Goal: Communication & Community: Answer question/provide support

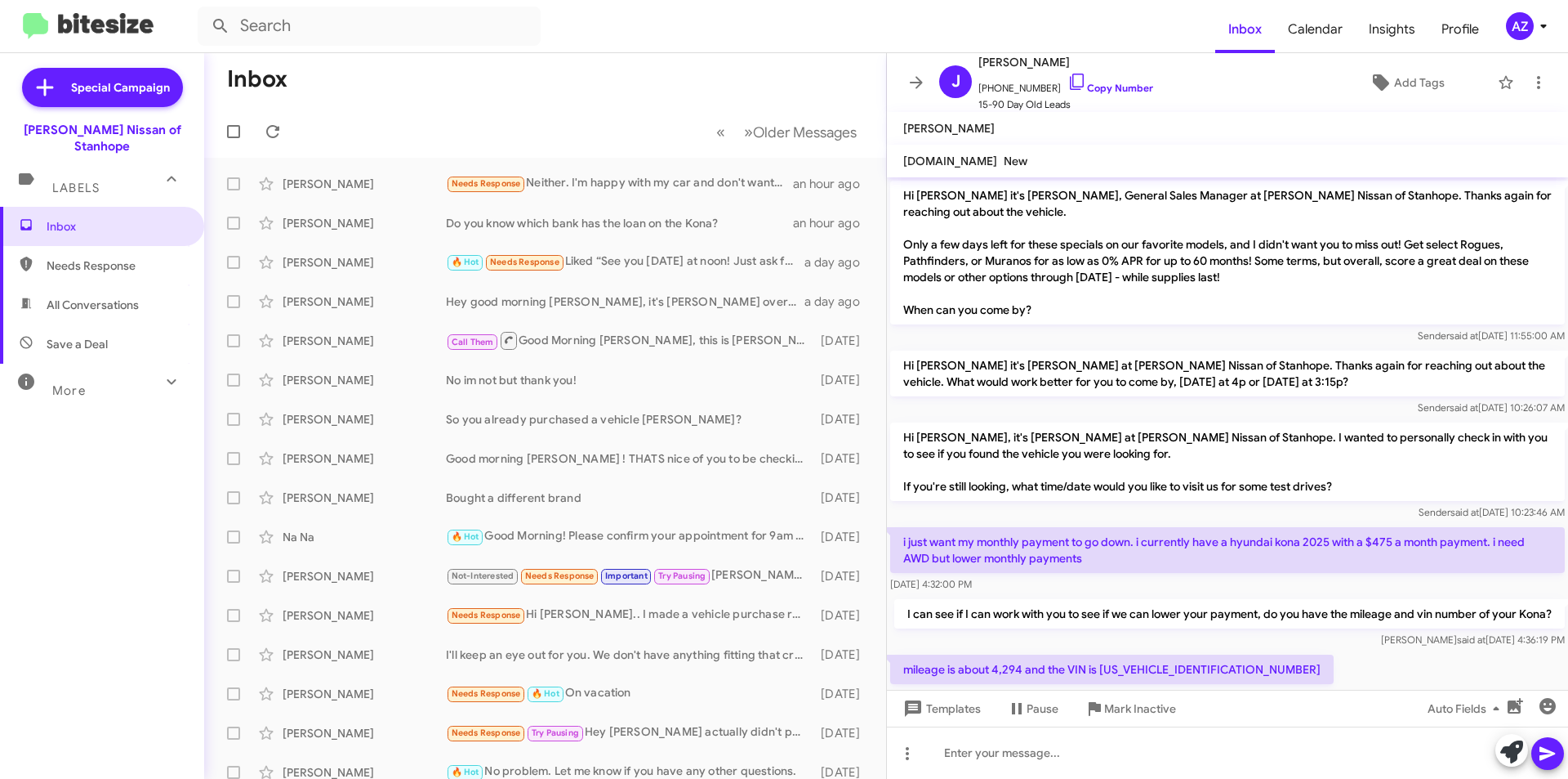
scroll to position [177, 0]
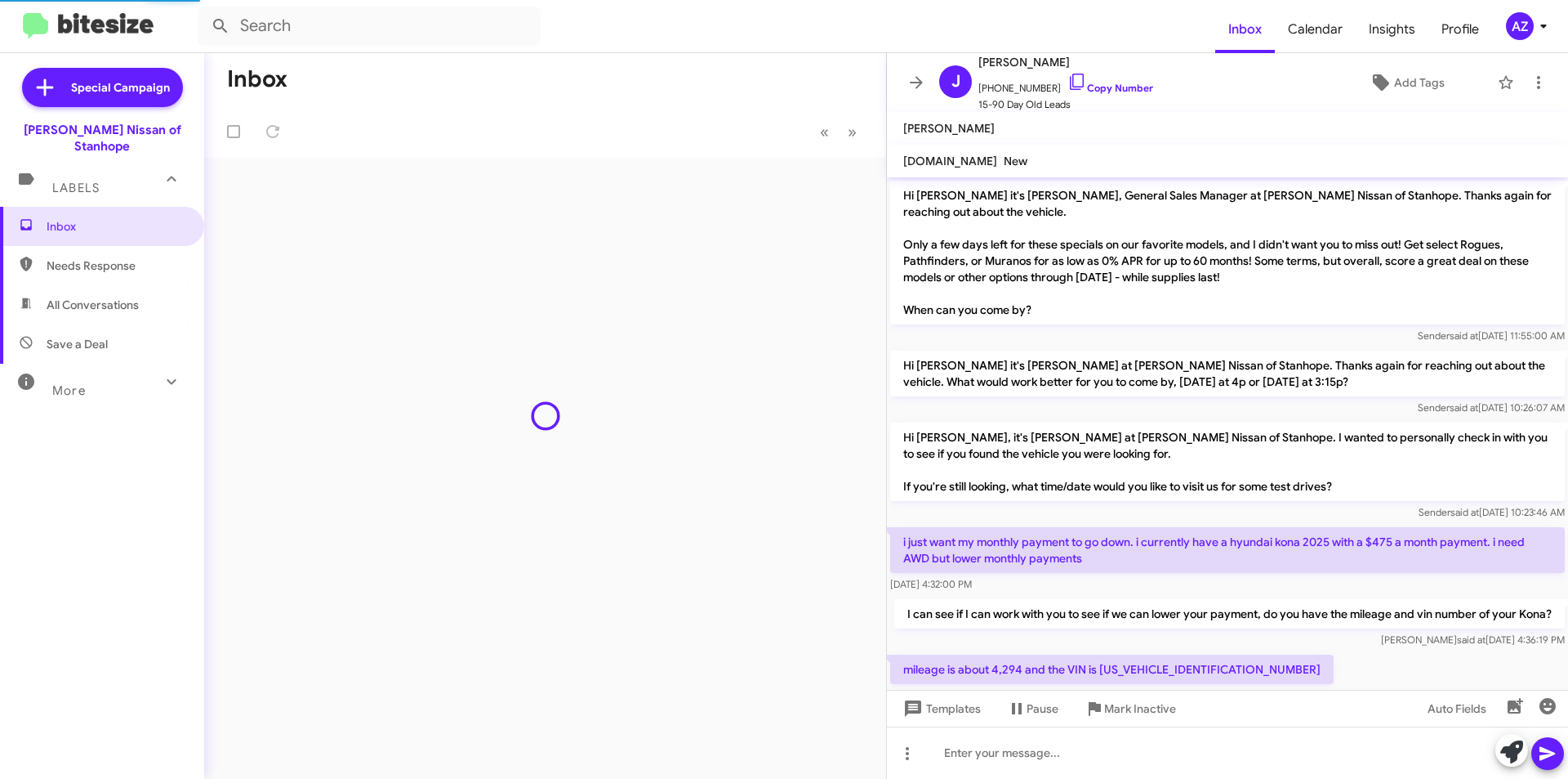
scroll to position [237, 0]
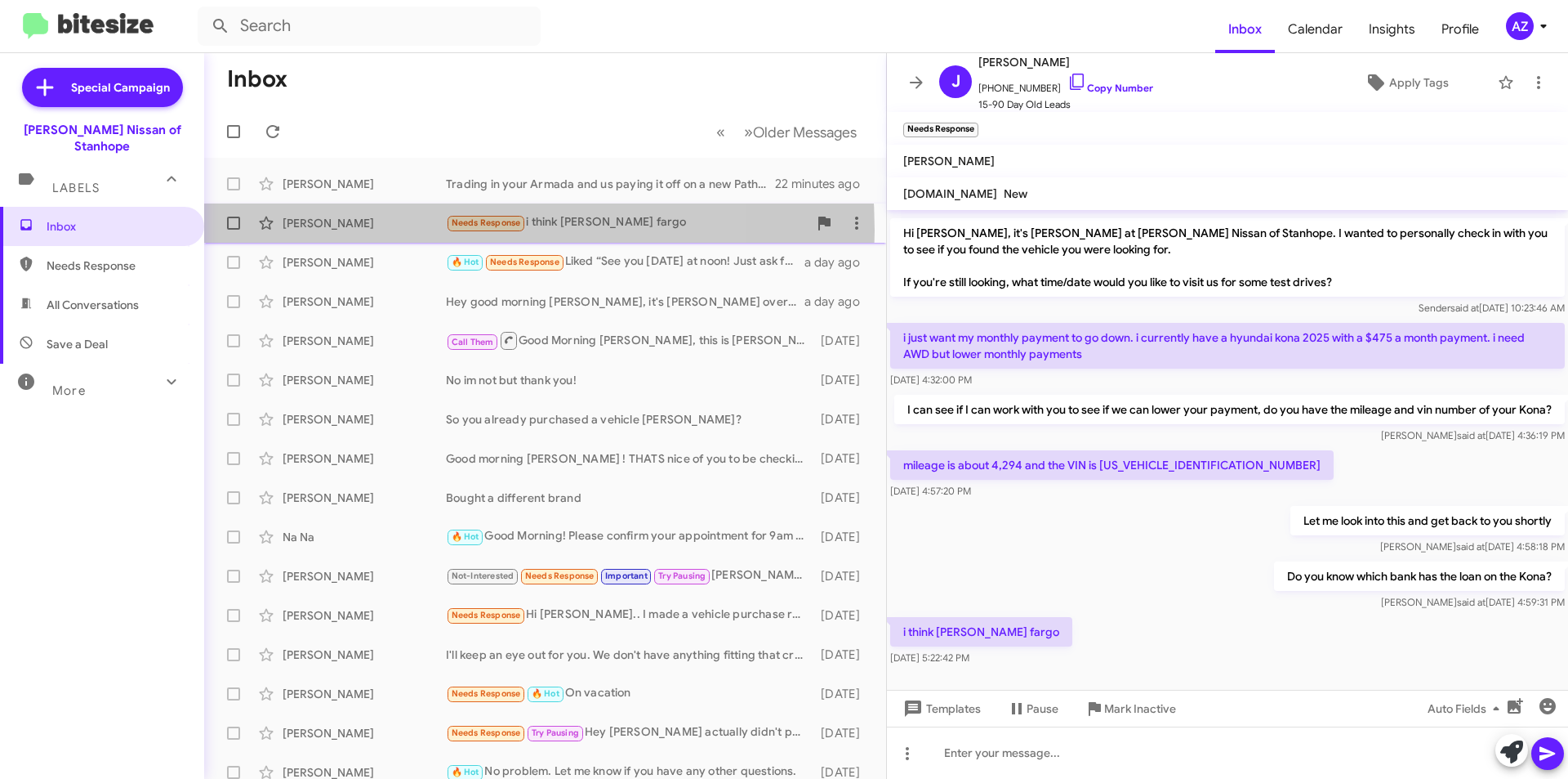
click at [395, 230] on div "[PERSON_NAME]" at bounding box center [364, 223] width 163 height 17
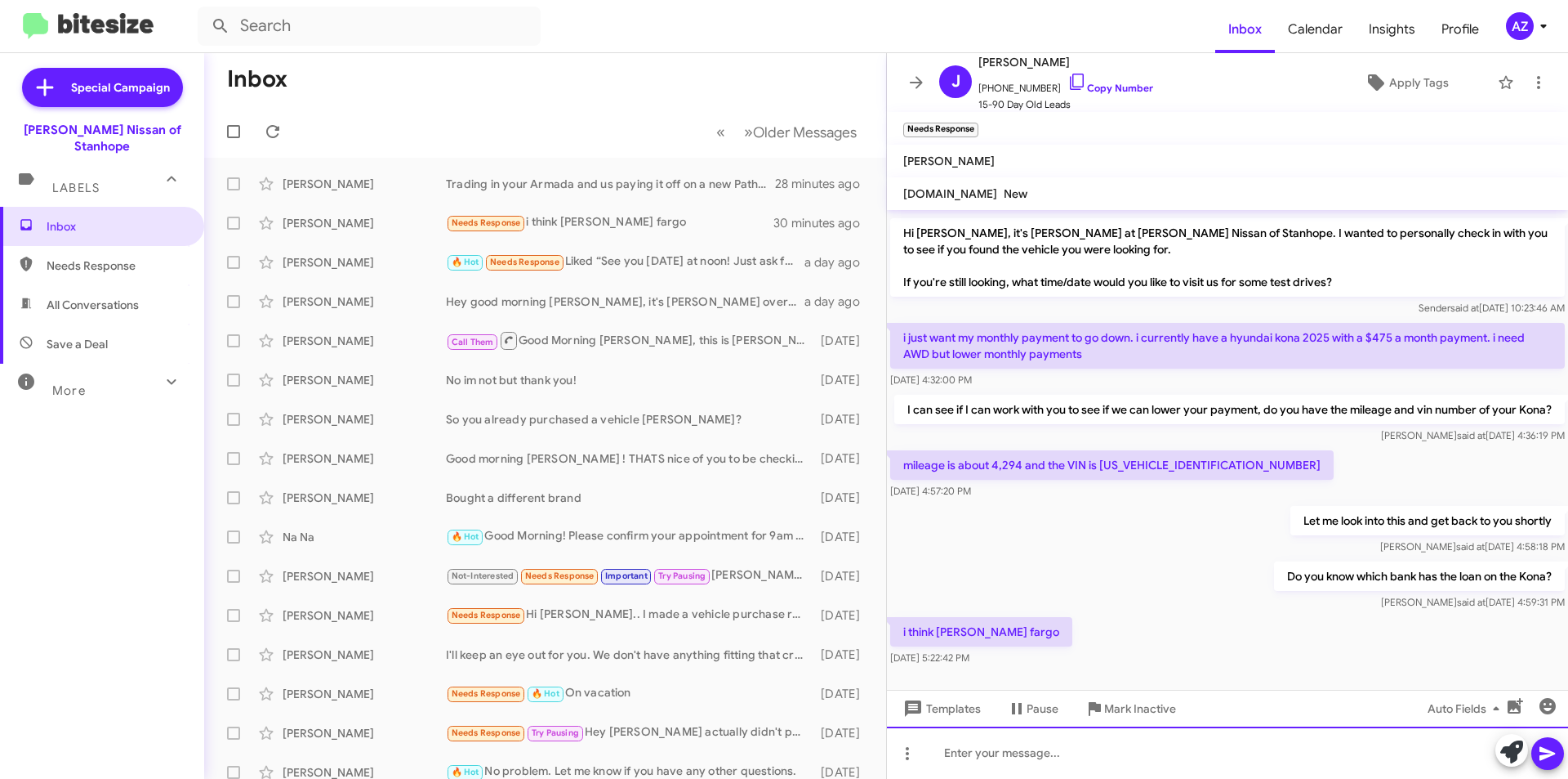
click at [967, 766] on div at bounding box center [1228, 752] width 681 height 52
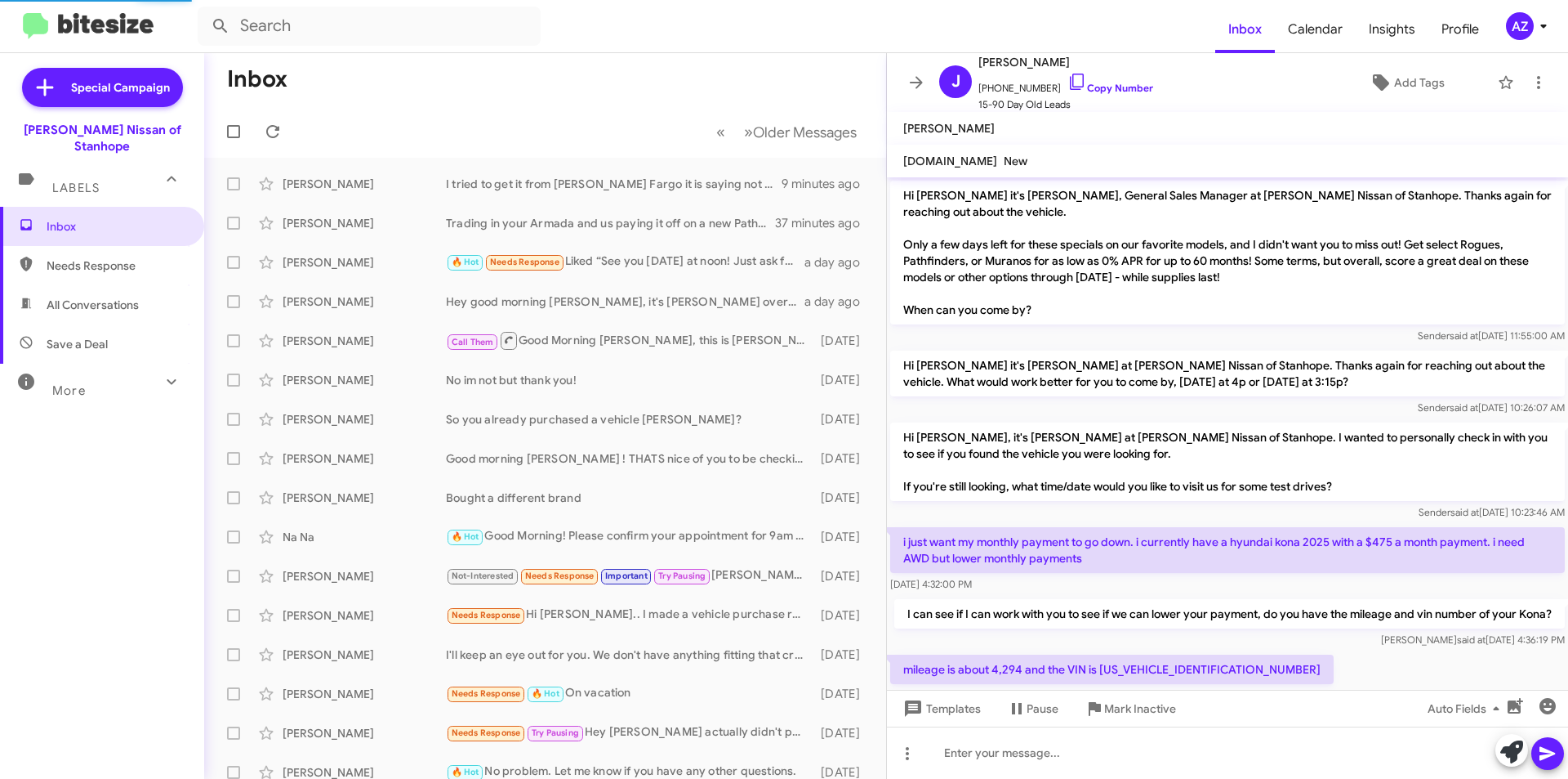
scroll to position [297, 0]
